Goal: Information Seeking & Learning: Learn about a topic

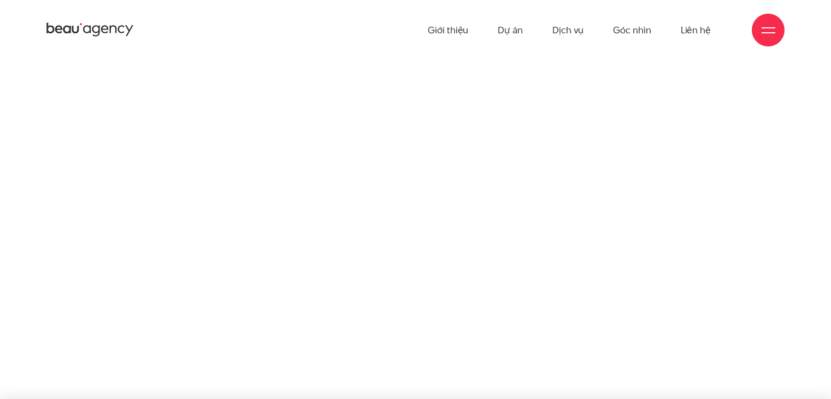
click at [568, 27] on link "Dịch vụ" at bounding box center [567, 30] width 31 height 60
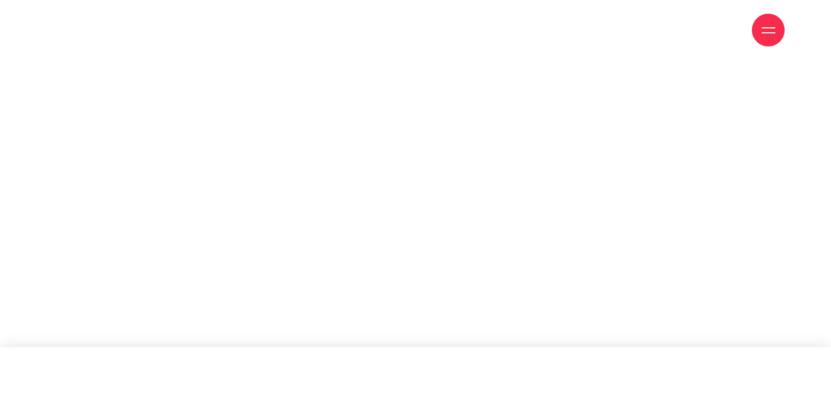
scroll to position [61, 0]
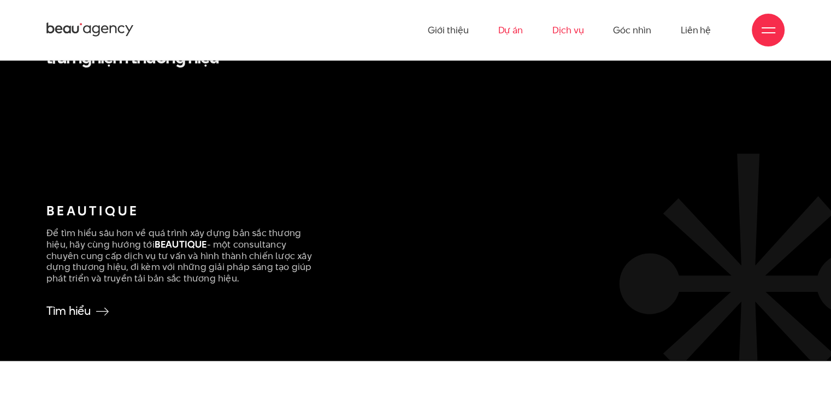
scroll to position [2072, 0]
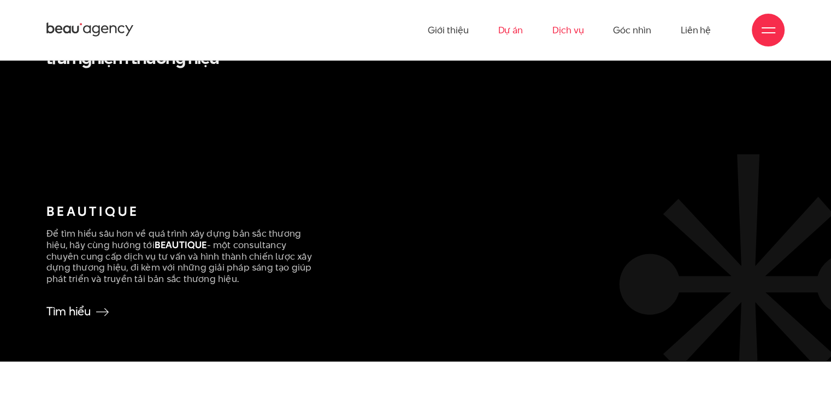
click at [516, 23] on link "Dự án" at bounding box center [509, 30] width 25 height 60
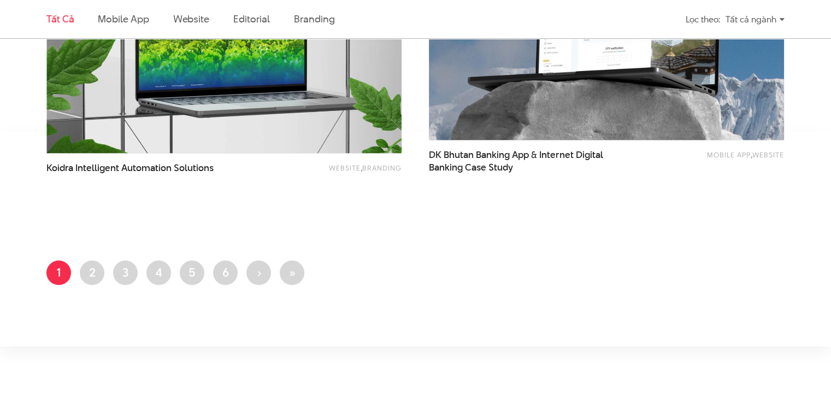
scroll to position [2104, 0]
click at [84, 273] on link "Trang 2" at bounding box center [92, 272] width 25 height 25
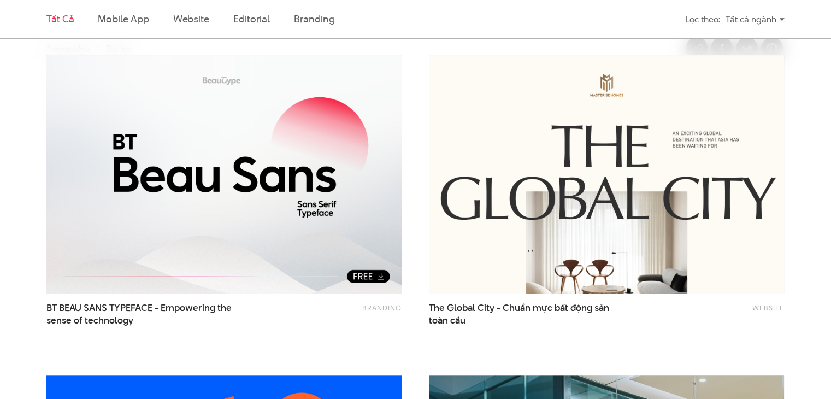
scroll to position [353, 0]
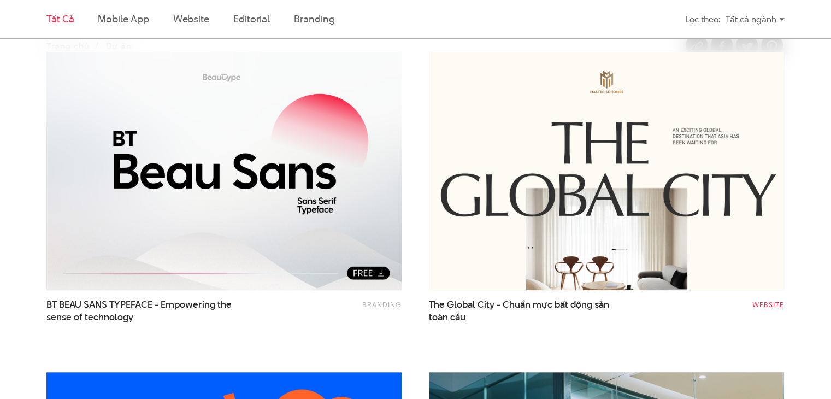
click at [764, 309] on link "Website" at bounding box center [768, 304] width 32 height 10
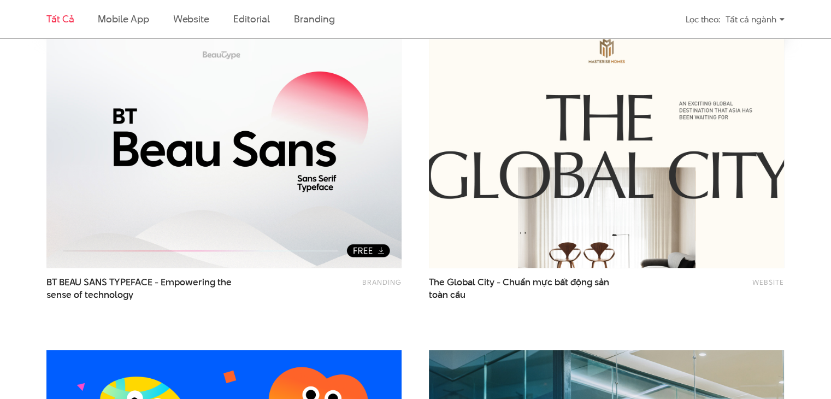
scroll to position [345, 0]
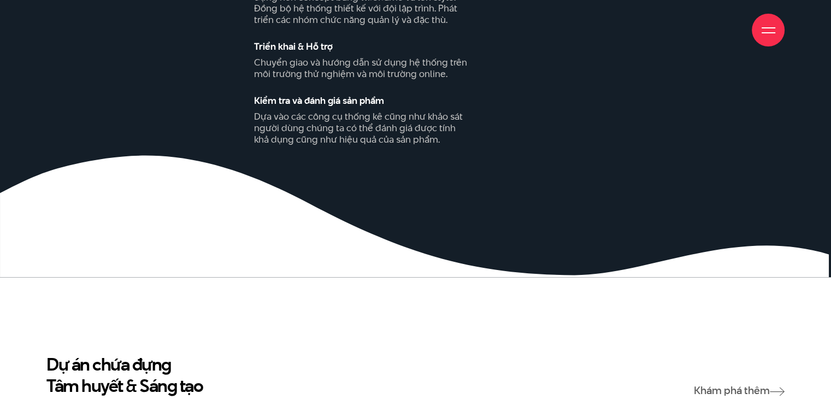
scroll to position [1269, 0]
